Goal: Navigation & Orientation: Find specific page/section

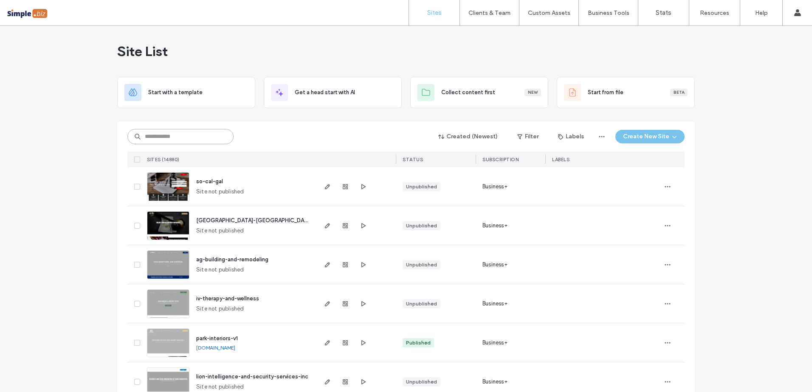
click at [194, 139] on input at bounding box center [180, 136] width 106 height 15
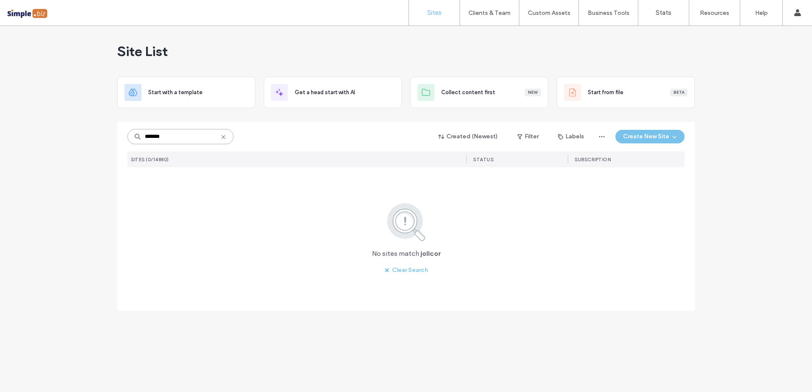
drag, startPoint x: 164, startPoint y: 139, endPoint x: 138, endPoint y: 142, distance: 25.7
click at [138, 142] on input "*******" at bounding box center [180, 136] width 106 height 15
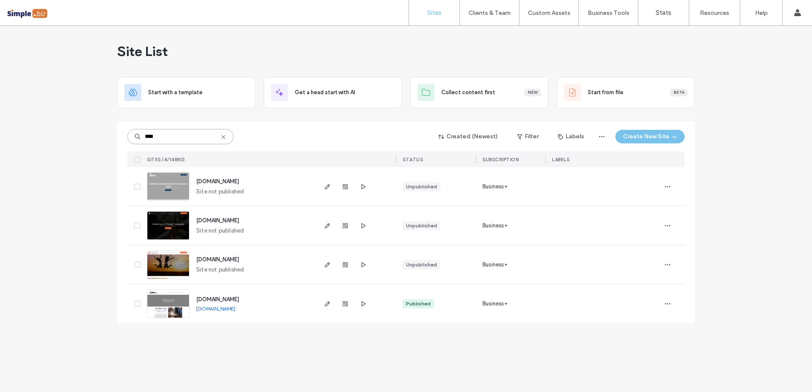
type input "****"
click at [172, 305] on img at bounding box center [168, 319] width 42 height 58
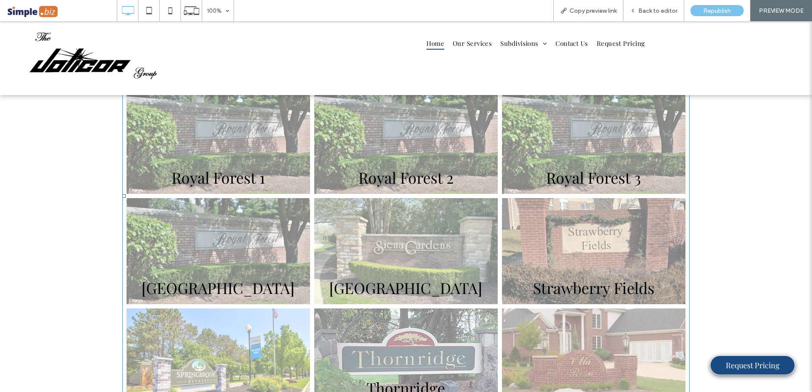
click at [395, 252] on link at bounding box center [406, 251] width 194 height 113
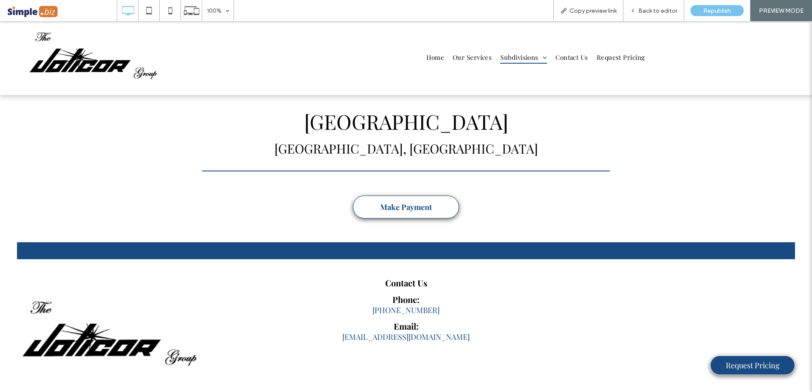
click at [396, 211] on span "Make Payment" at bounding box center [406, 207] width 52 height 19
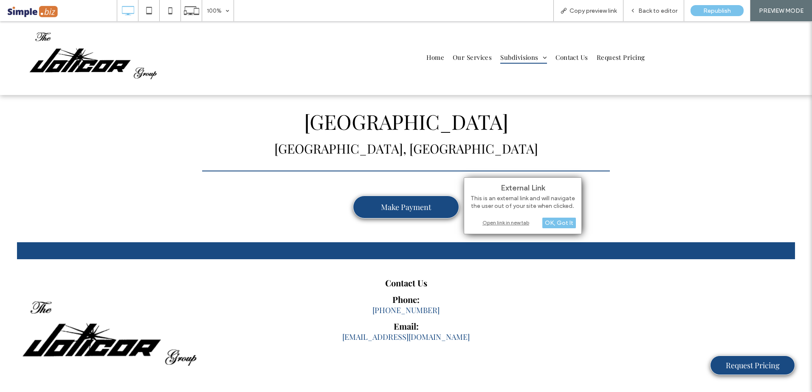
click at [486, 222] on div "Open link in new tab" at bounding box center [523, 222] width 106 height 9
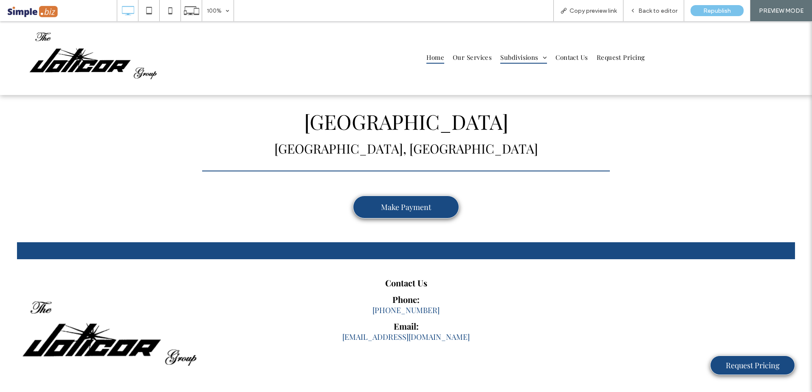
drag, startPoint x: 427, startPoint y: 53, endPoint x: 427, endPoint y: 75, distance: 21.7
click at [427, 53] on span "Home" at bounding box center [435, 57] width 18 height 13
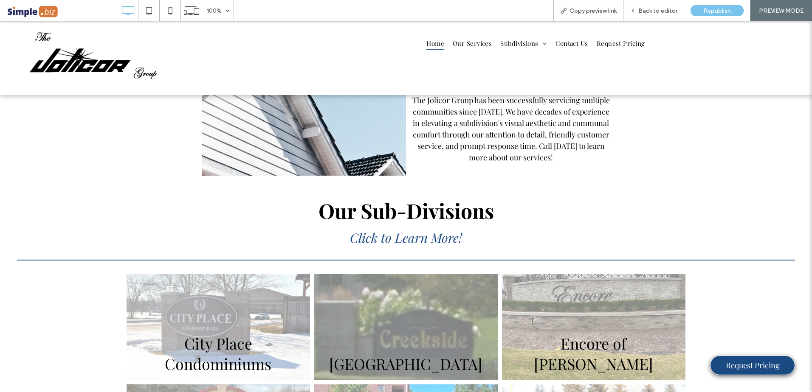
scroll to position [590, 0]
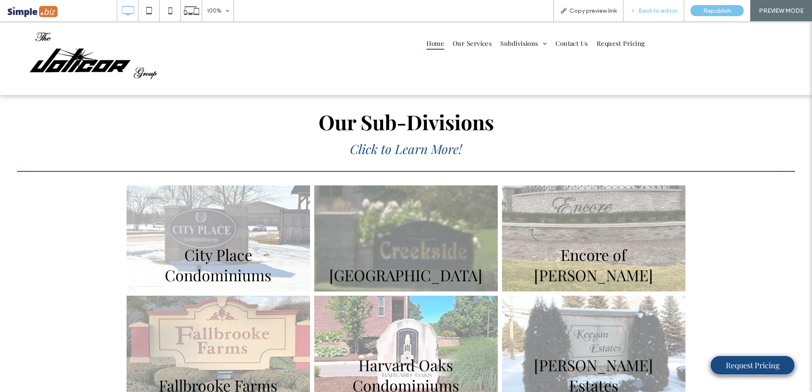
click at [665, 11] on span "Back to editor" at bounding box center [657, 10] width 39 height 7
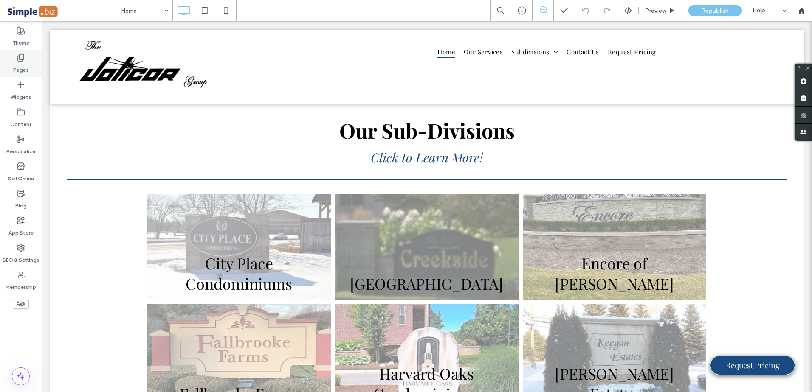
click at [20, 59] on icon at bounding box center [21, 57] width 8 height 8
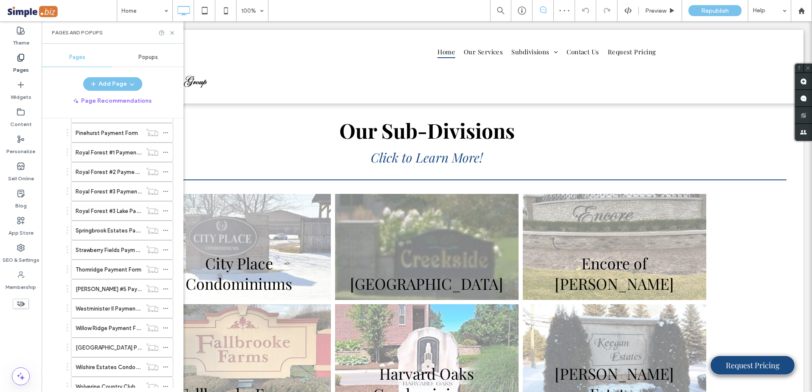
scroll to position [467, 0]
drag, startPoint x: 171, startPoint y: 32, endPoint x: 132, endPoint y: 17, distance: 41.2
click at [171, 32] on use at bounding box center [171, 32] width 3 height 3
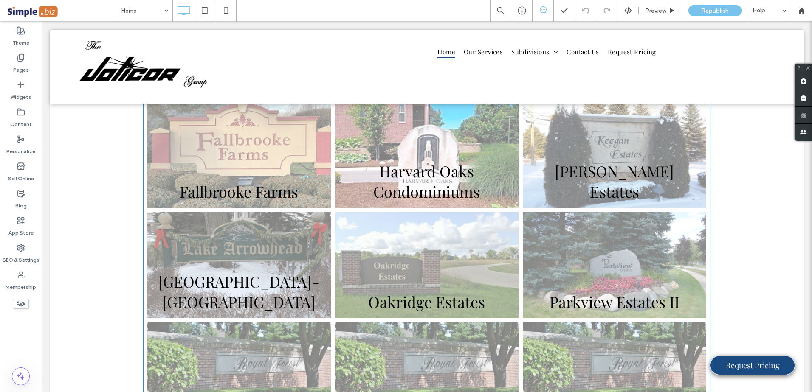
scroll to position [802, 0]
